Goal: Check status

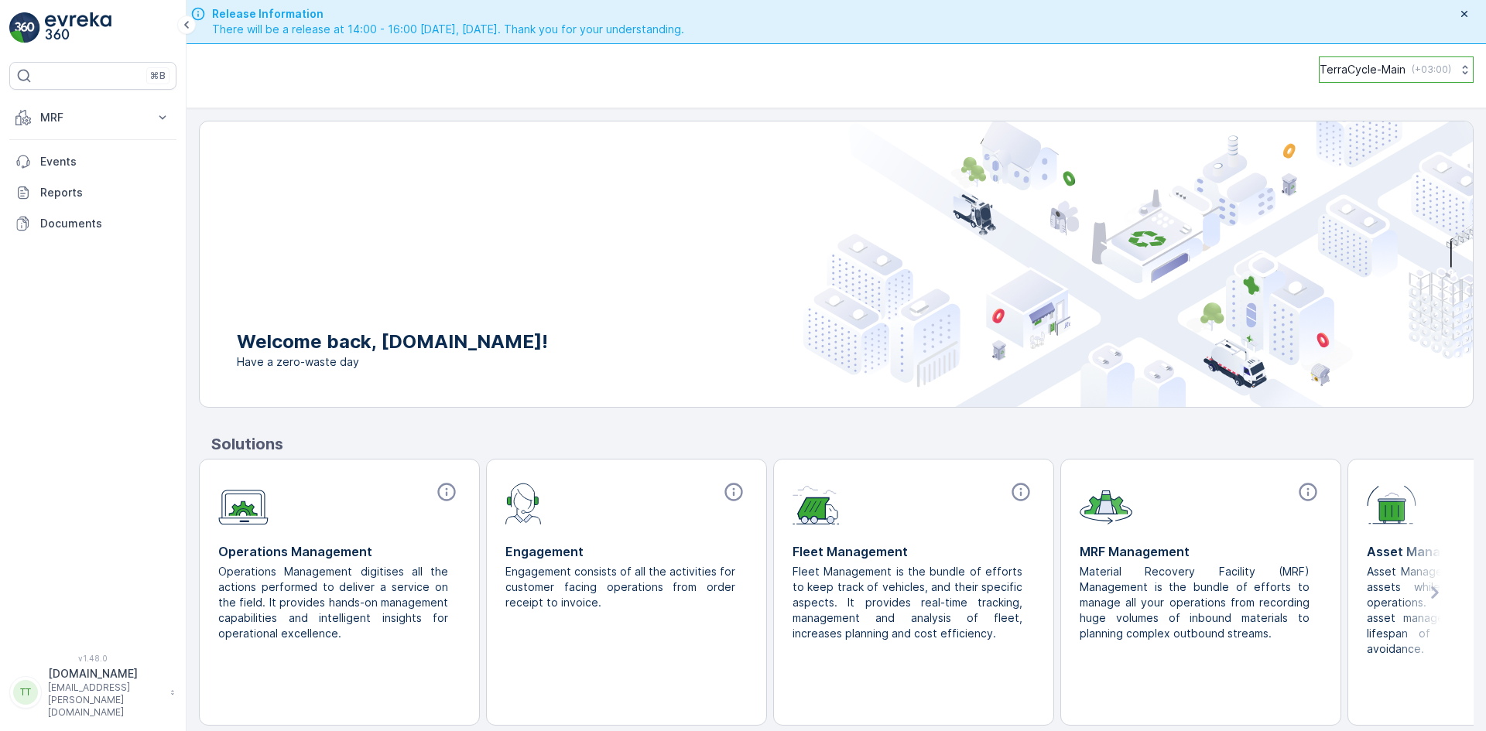
click at [1413, 66] on p "( +03:00 )" at bounding box center [1431, 69] width 39 height 12
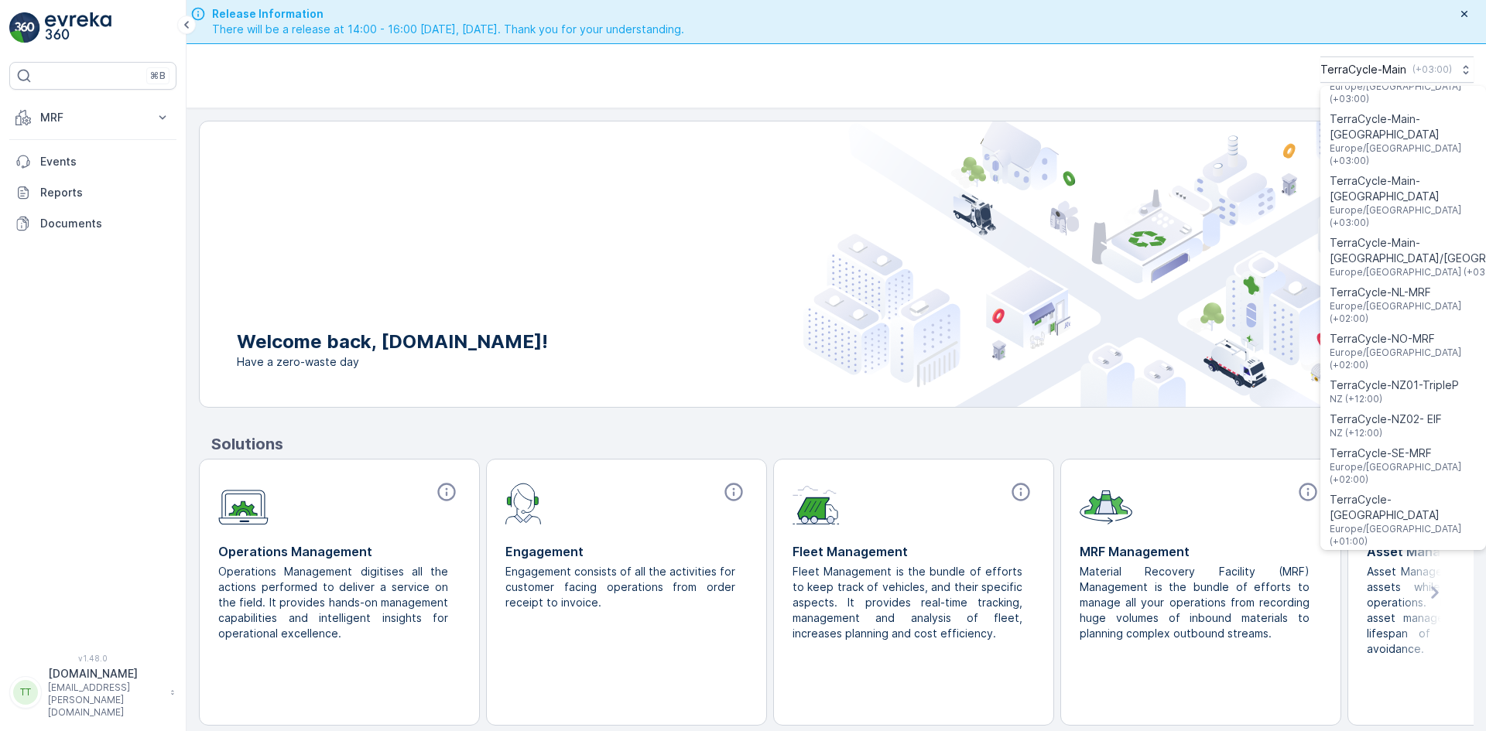
scroll to position [903, 0]
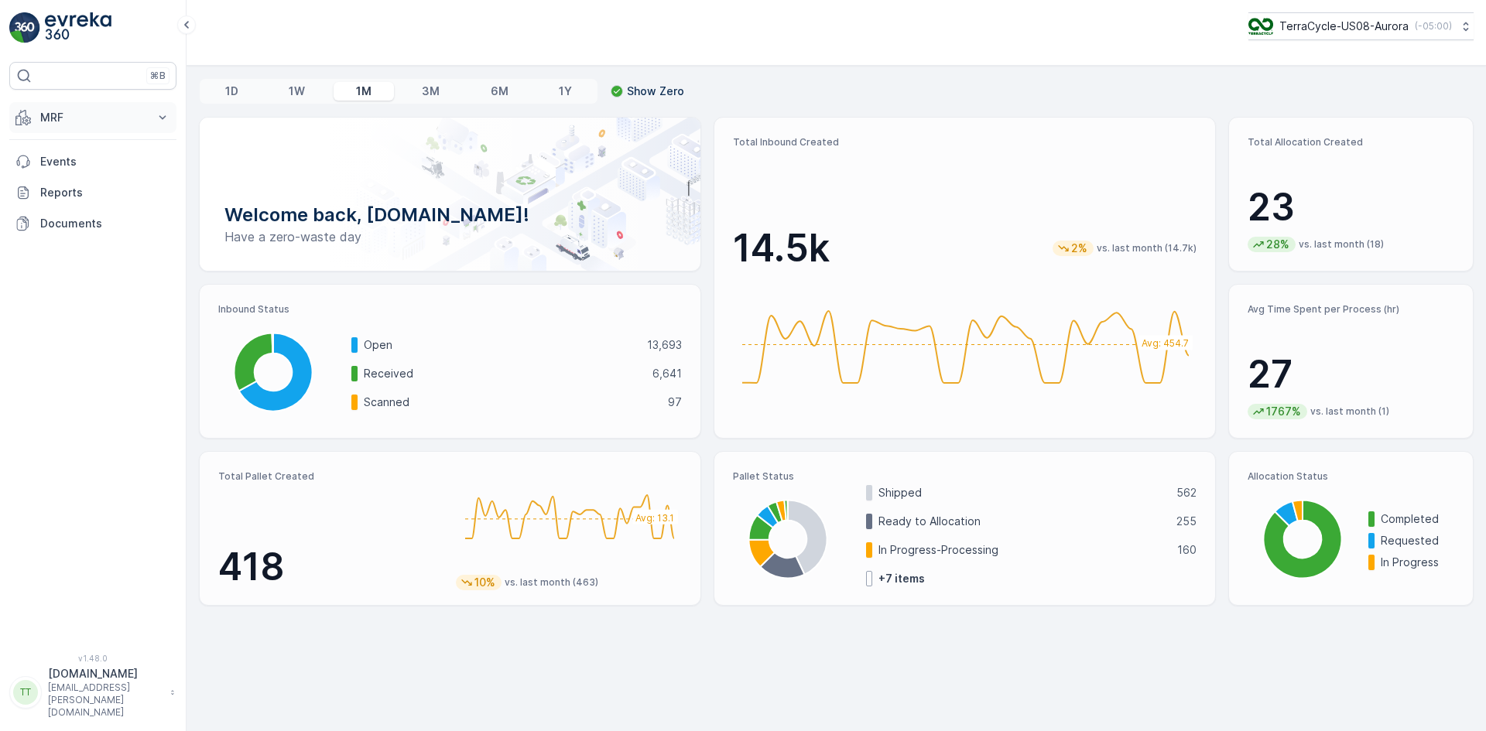
click at [98, 118] on p "MRF" at bounding box center [92, 117] width 105 height 15
click at [90, 161] on link "Inbound" at bounding box center [104, 166] width 143 height 22
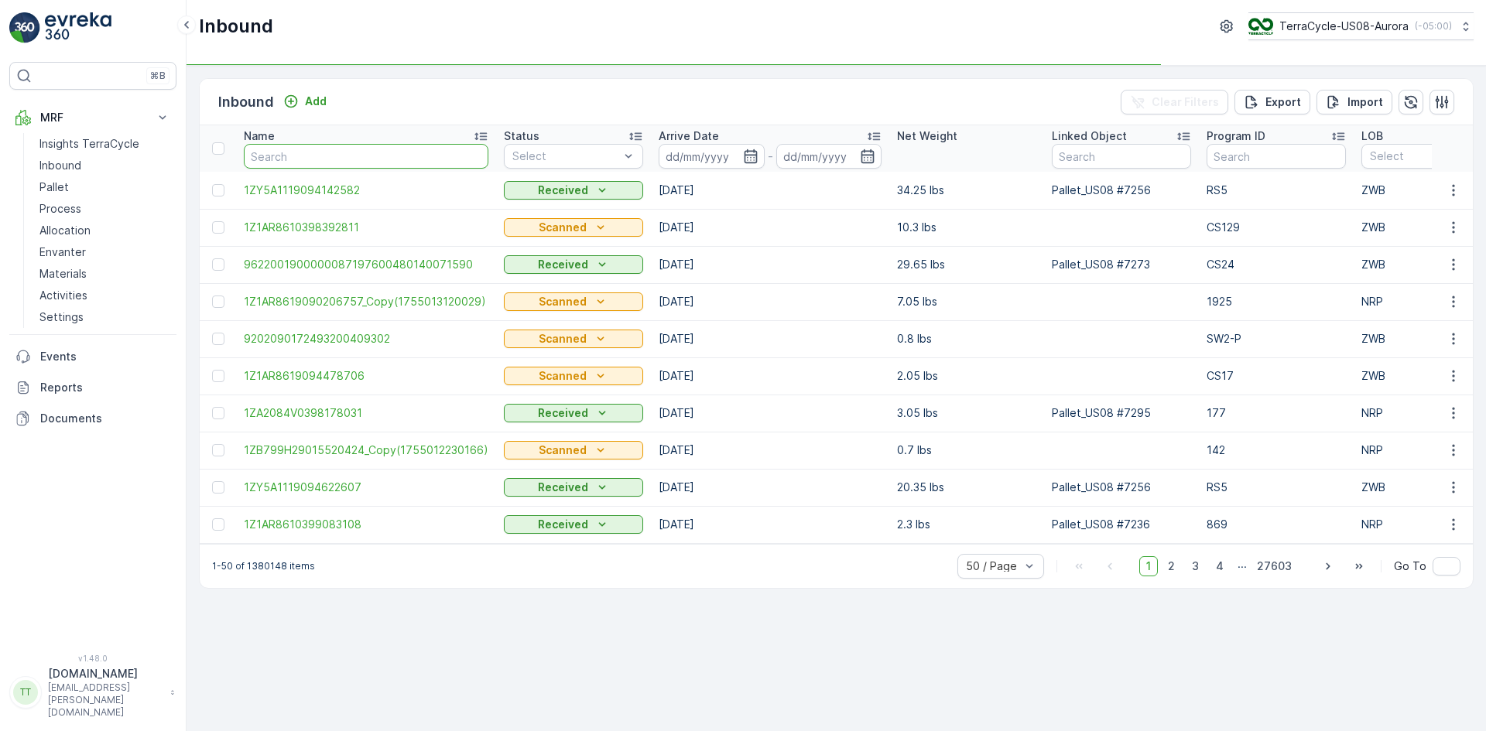
click at [279, 155] on input "text" at bounding box center [366, 156] width 245 height 25
paste input "1Z1AR8619096112187"
type input "1Z1AR8619096112187"
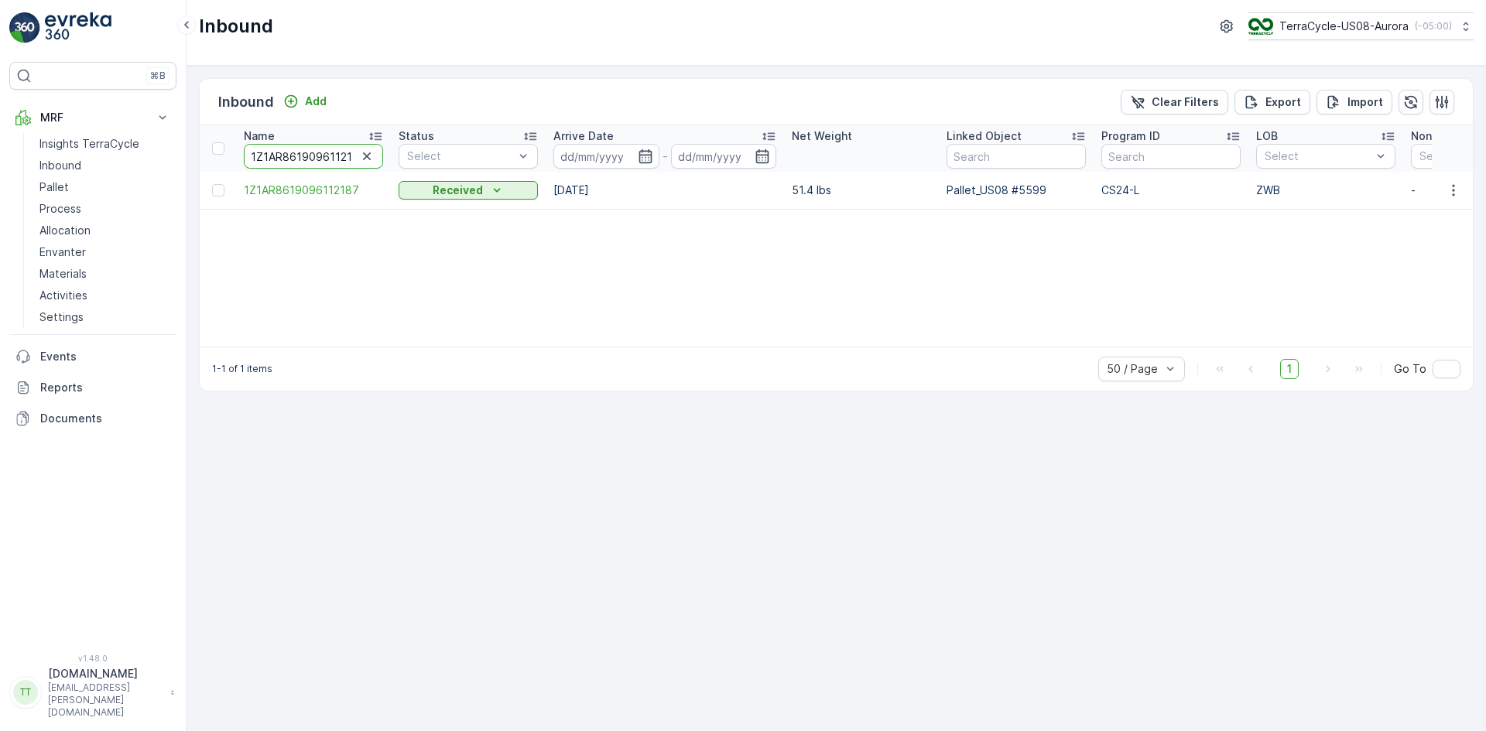
click at [324, 153] on input "1Z1AR8619096112187" at bounding box center [313, 156] width 139 height 25
paste input "32"
type input "1Z1AR8619096112132"
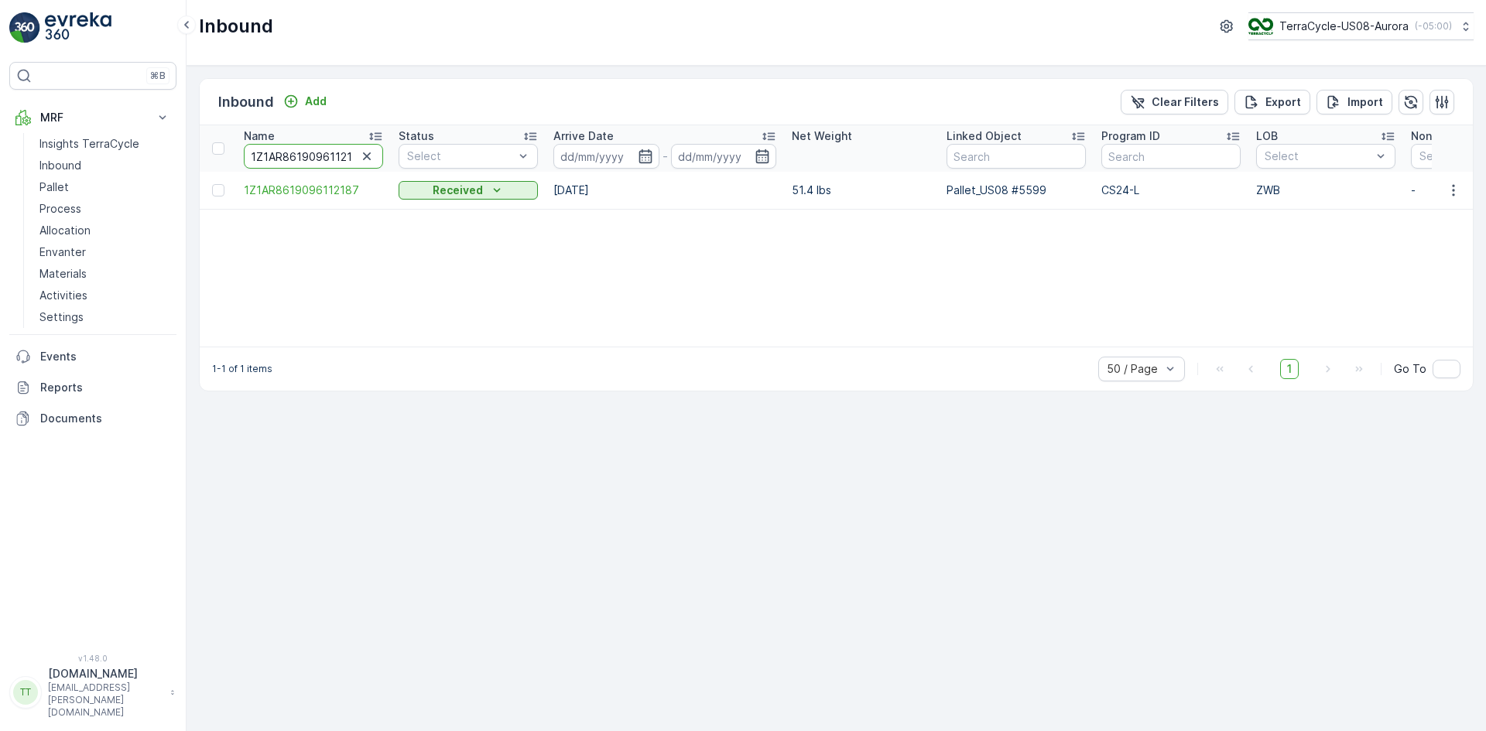
scroll to position [0, 12]
